Goal: Information Seeking & Learning: Learn about a topic

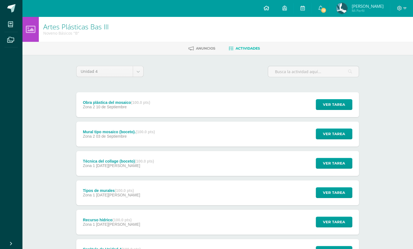
click at [264, 9] on icon at bounding box center [267, 8] width 6 height 5
click at [322, 13] on span "12" at bounding box center [324, 10] width 6 height 6
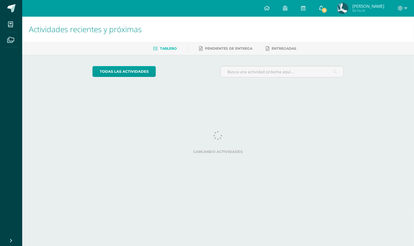
click at [319, 7] on icon at bounding box center [321, 8] width 4 height 5
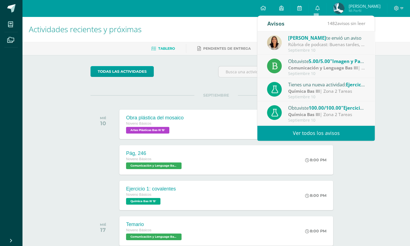
click at [304, 71] on div "Septiembre 10" at bounding box center [326, 73] width 77 height 5
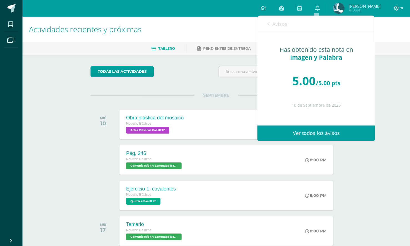
click at [268, 22] on icon at bounding box center [268, 24] width 2 height 4
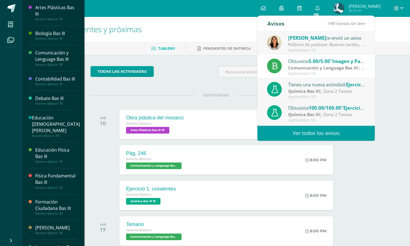
click at [39, 55] on div "Comunicación y Lenguage Bas III" at bounding box center [56, 56] width 42 height 13
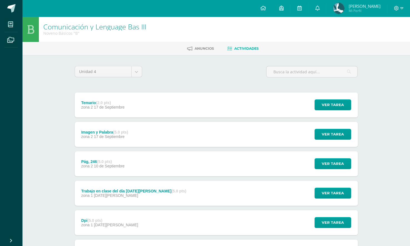
click at [229, 175] on div "Pág, 246 (5.0 pts) zona 2 10 de Septiembre Ver tarea Pág, 246 Comunicación y Le…" at bounding box center [216, 163] width 283 height 25
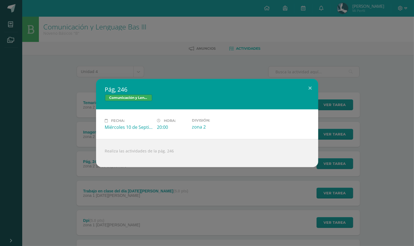
click at [223, 177] on div "Pág, 246 Comunicación y Lenguage Bas III Fecha: Miércoles 10 de Septiembre Hora…" at bounding box center [207, 123] width 414 height 246
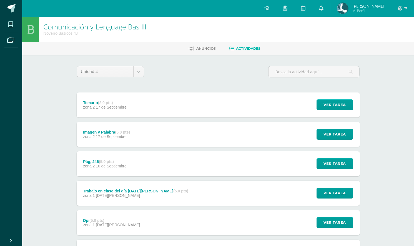
click at [216, 156] on div "Realiza las actividades de la pág. 246" at bounding box center [207, 149] width 200 height 25
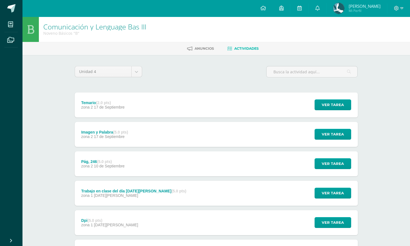
click at [211, 148] on div "Temario (2.0 pts) zona 2 17 de Septiembre Ver tarea Temario Comunicación y Leng…" at bounding box center [216, 237] width 283 height 290
drag, startPoint x: 207, startPoint y: 143, endPoint x: 204, endPoint y: 139, distance: 4.5
click at [207, 143] on div "Imagen y Palabra (5.0 pts) zona 2 17 de Septiembre Ver tarea Imagen y Palabra C…" at bounding box center [216, 134] width 283 height 25
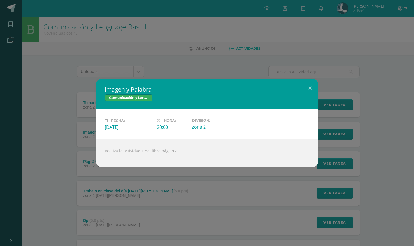
click at [50, 109] on div "Imagen y Palabra Comunicación y Lenguage Bas III Fecha: Miércoles 17 de Septiem…" at bounding box center [206, 123] width 409 height 88
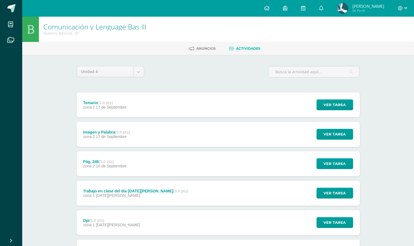
click at [152, 107] on div "Imagen y Palabra Comunicación y Lenguage Bas III" at bounding box center [207, 96] width 200 height 27
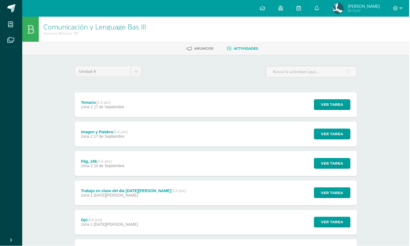
click at [152, 107] on div "Temario (2.0 pts) zona 2 17 de Septiembre Ver tarea Temario Comunicación y Leng…" at bounding box center [216, 104] width 283 height 25
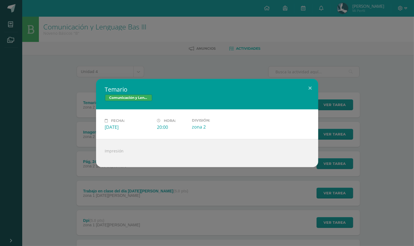
drag, startPoint x: 63, startPoint y: 70, endPoint x: 64, endPoint y: 68, distance: 3.0
click at [64, 70] on div "Temario Comunicación y Lenguage Bas III Fecha: Miércoles 17 de Septiembre Hora:…" at bounding box center [207, 123] width 414 height 246
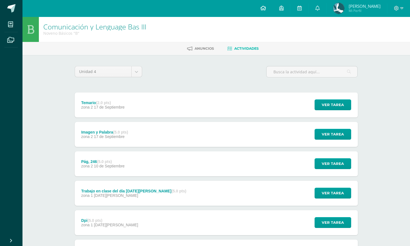
click at [261, 10] on icon at bounding box center [263, 8] width 6 height 5
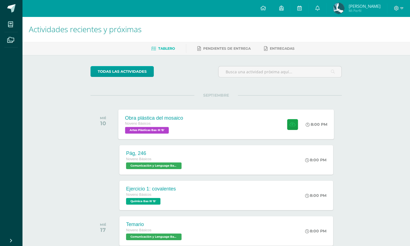
click at [226, 126] on div "Obra plástica del mosaico Noveno Básicos Artes Plásticas Bas III 'B' 8:00 PM Ob…" at bounding box center [226, 124] width 216 height 30
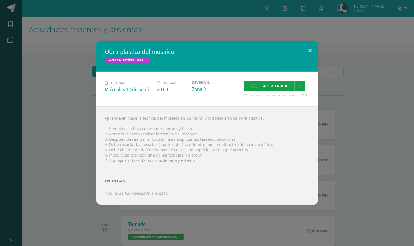
drag, startPoint x: 256, startPoint y: 27, endPoint x: 239, endPoint y: 13, distance: 21.6
click at [256, 26] on div "Obra plástica del mosaico Artes Plásticas Bas III Fecha: [DATE] Hora: 20:00 Div…" at bounding box center [207, 123] width 414 height 246
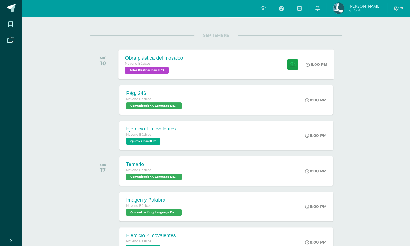
scroll to position [83, 0]
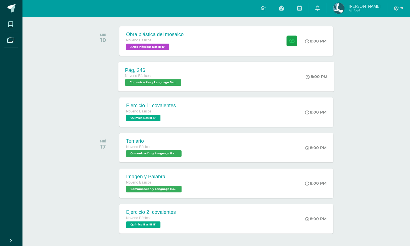
click at [218, 75] on div "Pág, 246 Noveno Básicos Comunicación y Lenguage Bas III 'B' 8:00 PM Pág, 246 Co…" at bounding box center [226, 77] width 216 height 30
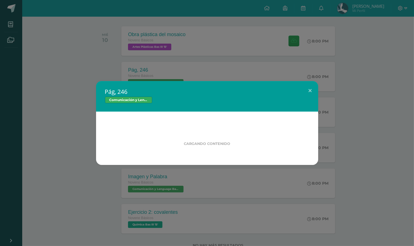
click at [413, 136] on div "Pág, 246 Comunicación y Lenguage Bas III Cargando contenido Loading..." at bounding box center [207, 123] width 414 height 246
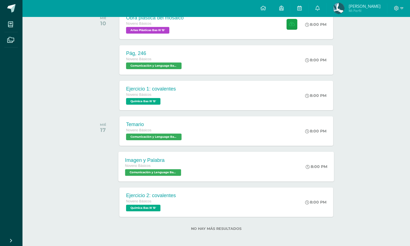
scroll to position [102, 0]
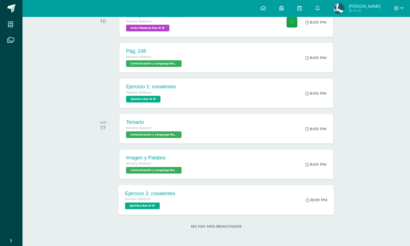
click at [223, 211] on div "Ejercicio 2: covalentes Noveno Básicos Química Bas III 'B' 8:00 PM Ejercicio 2:…" at bounding box center [226, 200] width 216 height 30
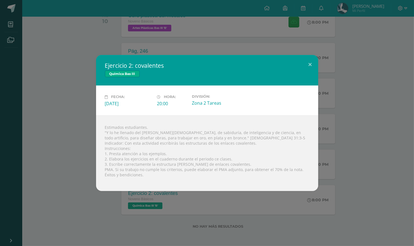
drag, startPoint x: 50, startPoint y: 150, endPoint x: 117, endPoint y: 2, distance: 162.7
click at [52, 148] on div "Ejercicio 2: covalentes Química Bas III Fecha: [DATE] Hora: 20:00 División:" at bounding box center [206, 123] width 409 height 136
